Goal: Transaction & Acquisition: Purchase product/service

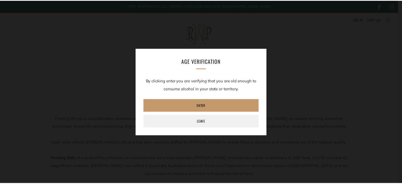
scroll to position [24, 0]
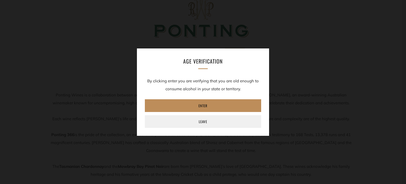
click at [204, 105] on link "Enter" at bounding box center [203, 105] width 116 height 13
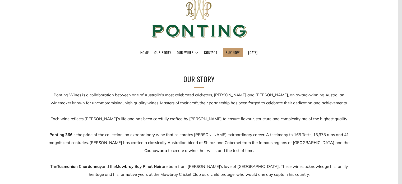
scroll to position [0, 0]
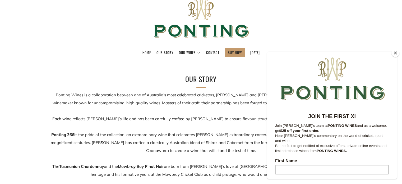
click at [396, 52] on button "Close" at bounding box center [396, 53] width 8 height 8
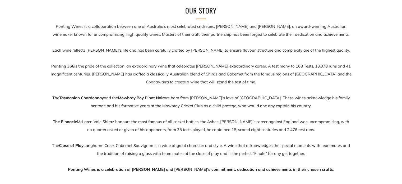
scroll to position [24, 0]
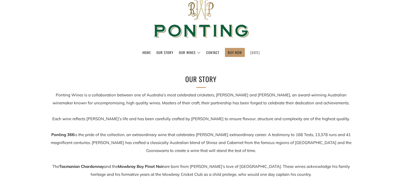
click at [260, 53] on link "[DATE]" at bounding box center [255, 52] width 10 height 8
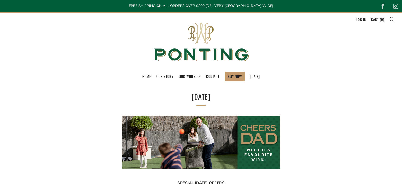
select select "best-selling"
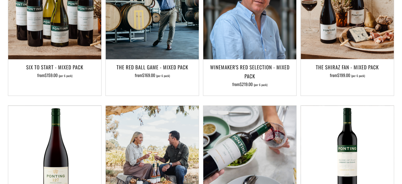
scroll to position [344, 0]
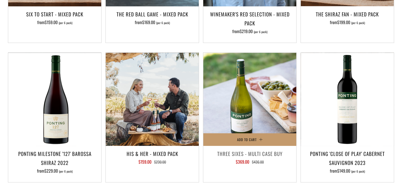
click at [250, 119] on img at bounding box center [249, 99] width 93 height 93
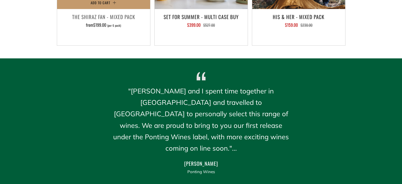
scroll to position [661, 0]
